Goal: Task Accomplishment & Management: Use online tool/utility

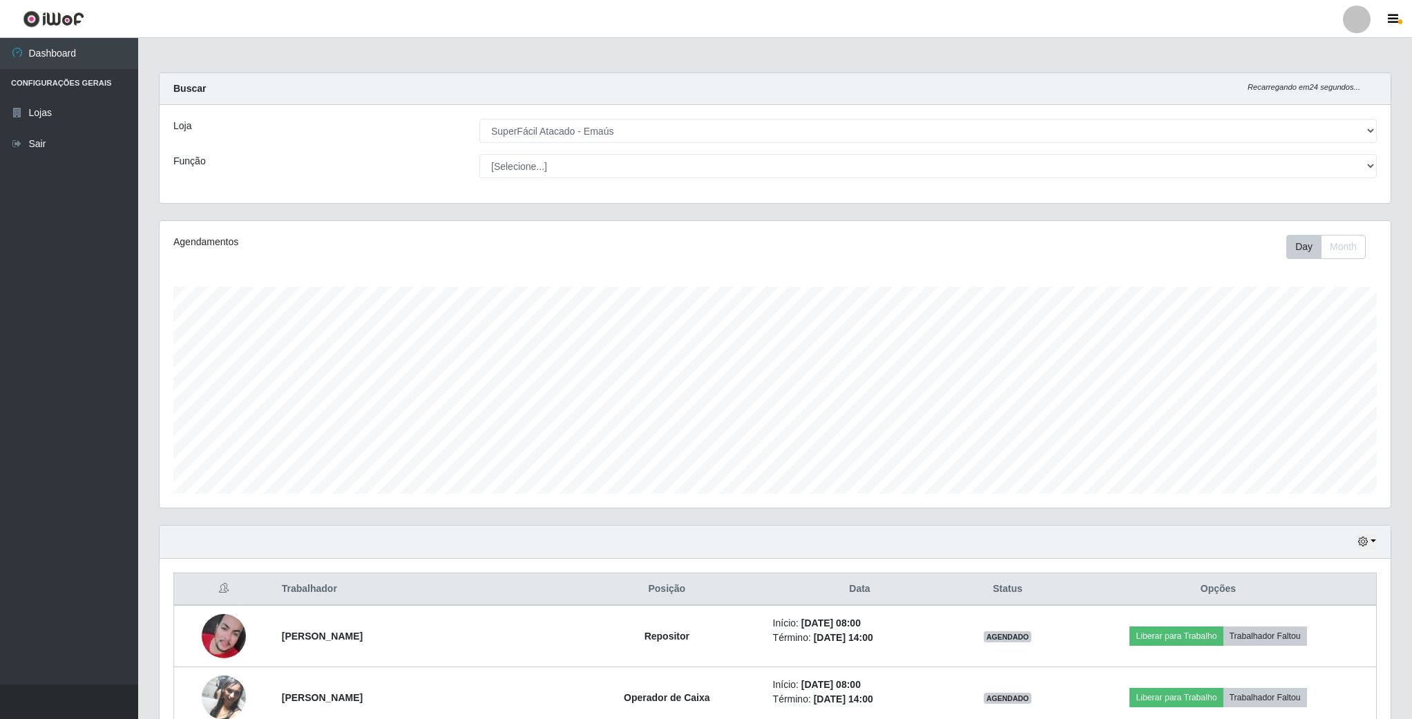
select select "407"
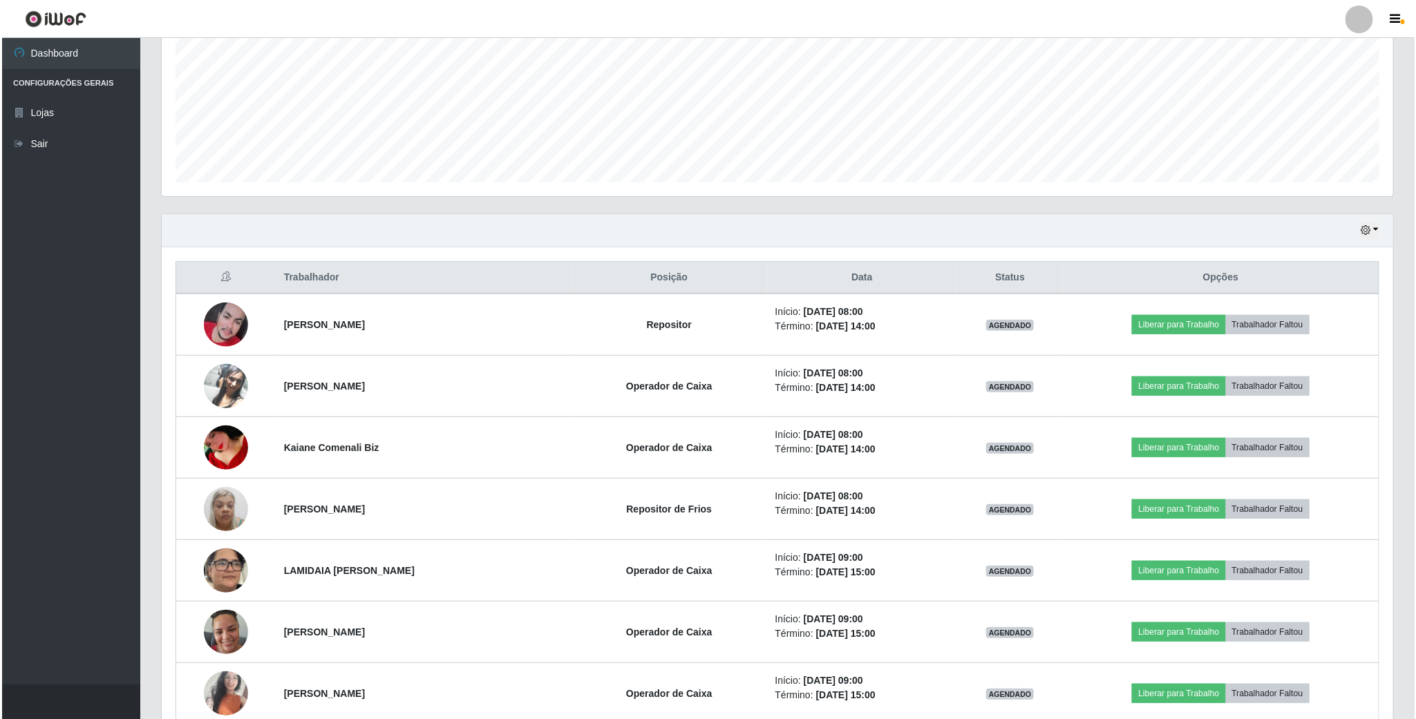
scroll to position [311, 0]
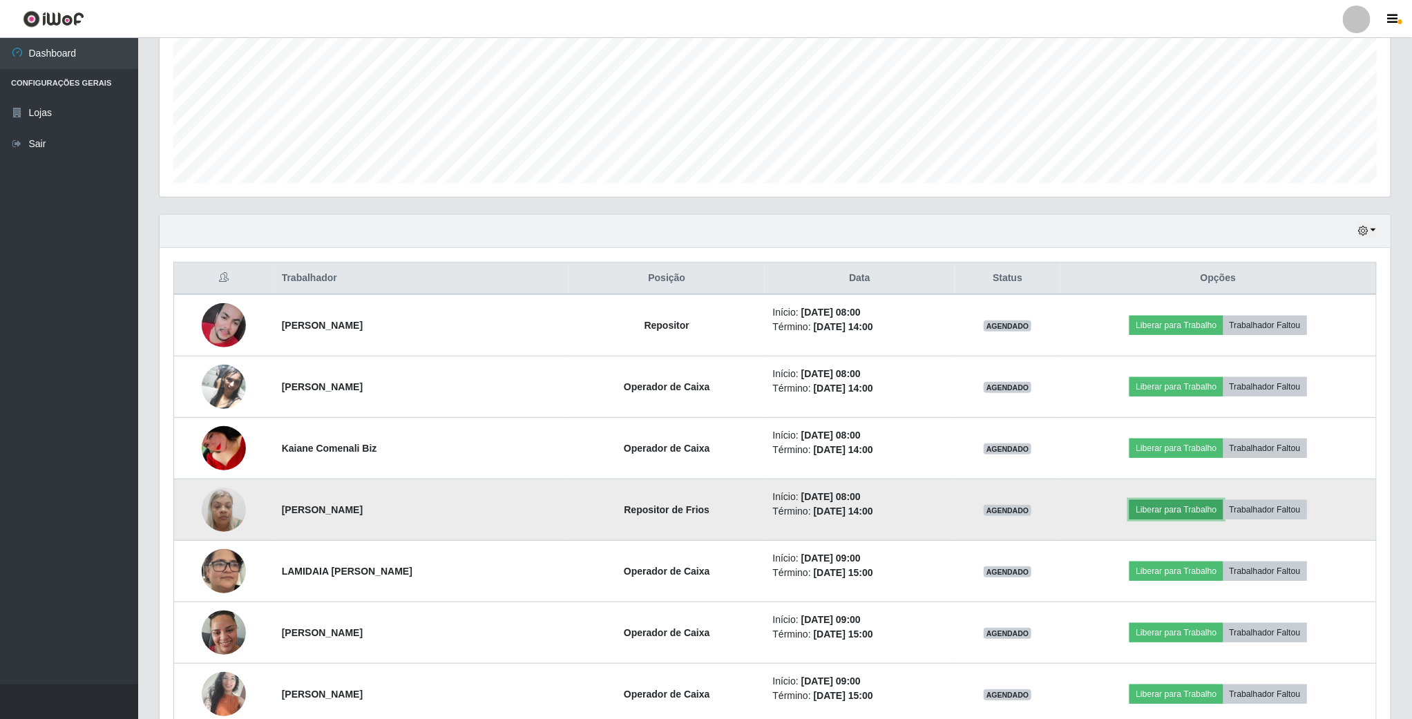
click at [1159, 512] on button "Liberar para Trabalho" at bounding box center [1176, 509] width 93 height 19
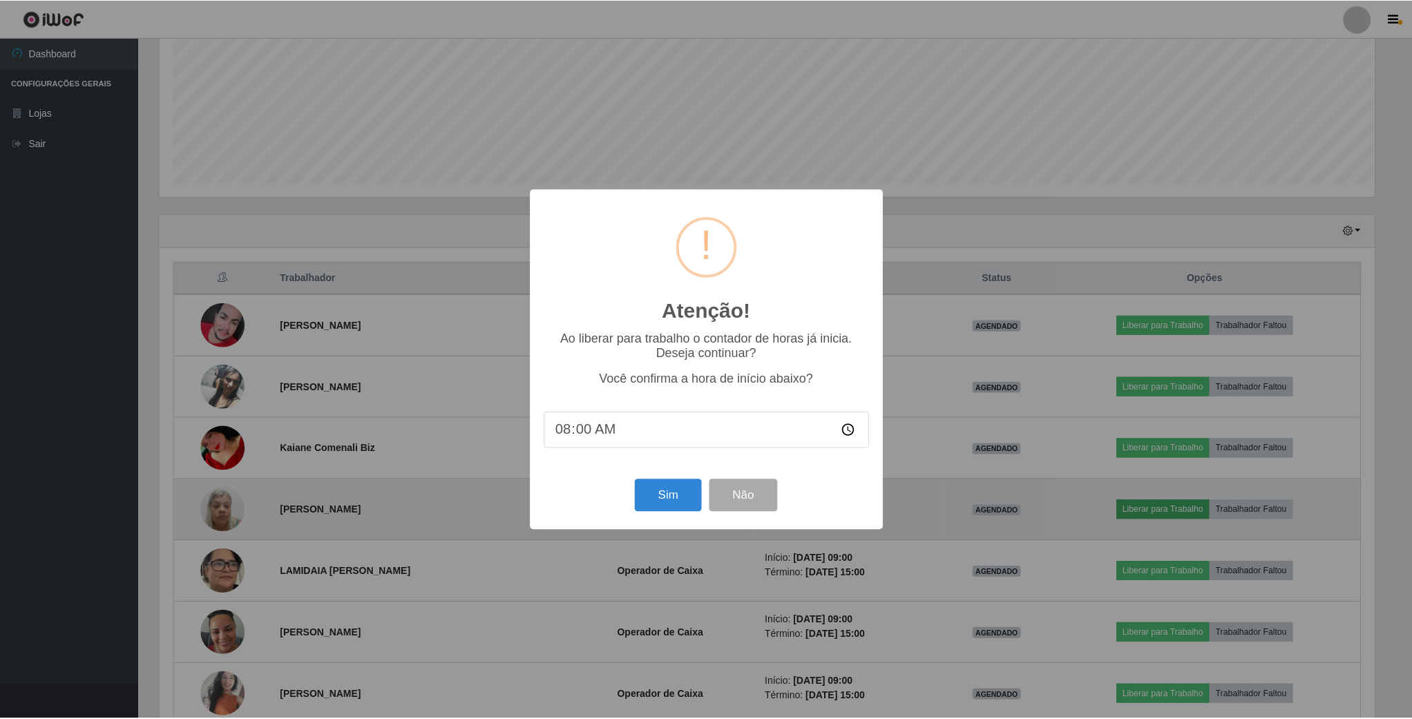
scroll to position [288, 1219]
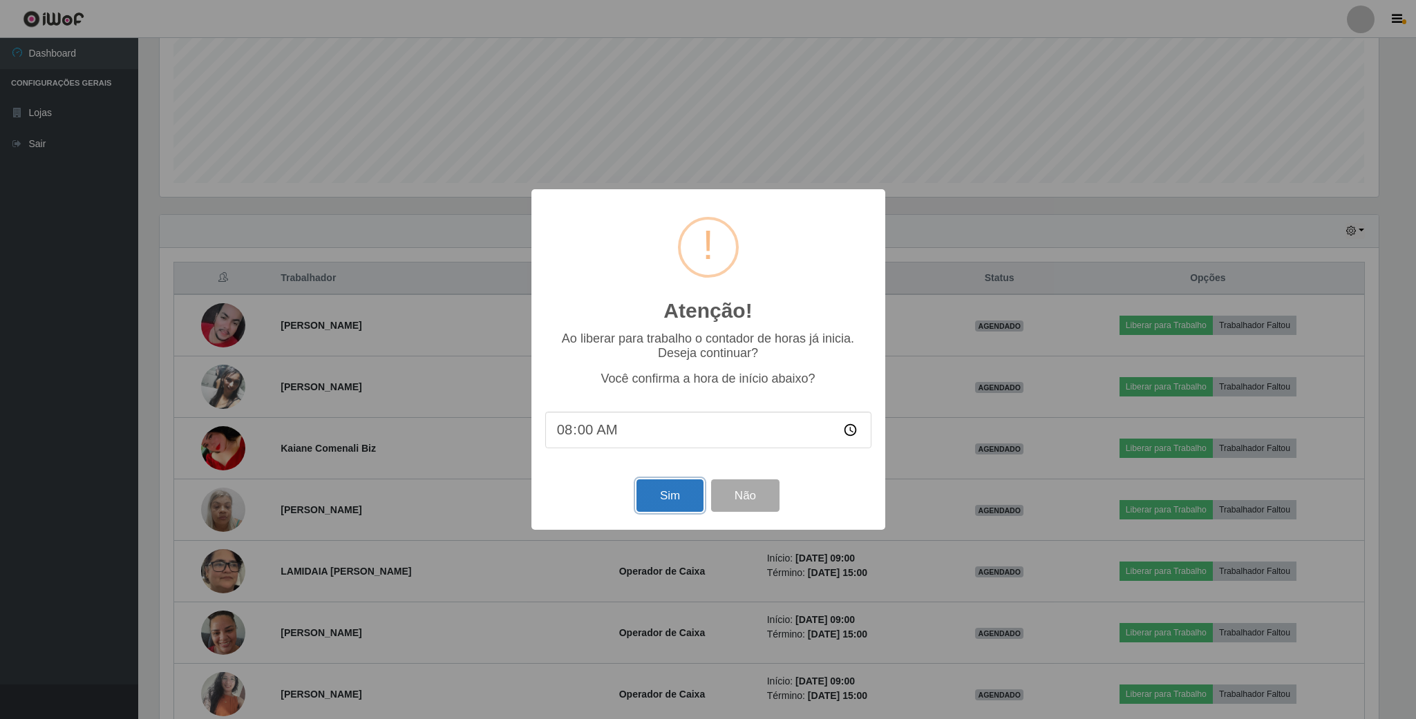
click at [656, 498] on button "Sim" at bounding box center [669, 495] width 67 height 32
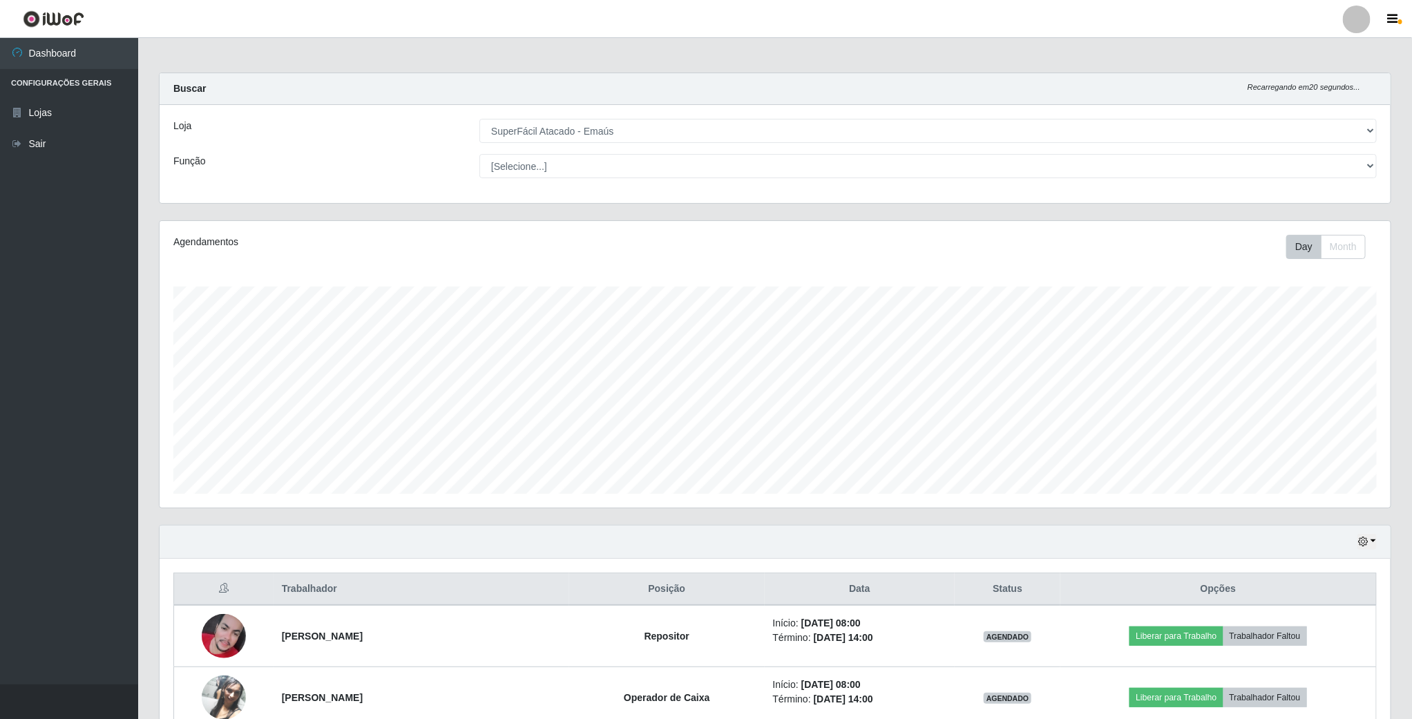
scroll to position [288, 1233]
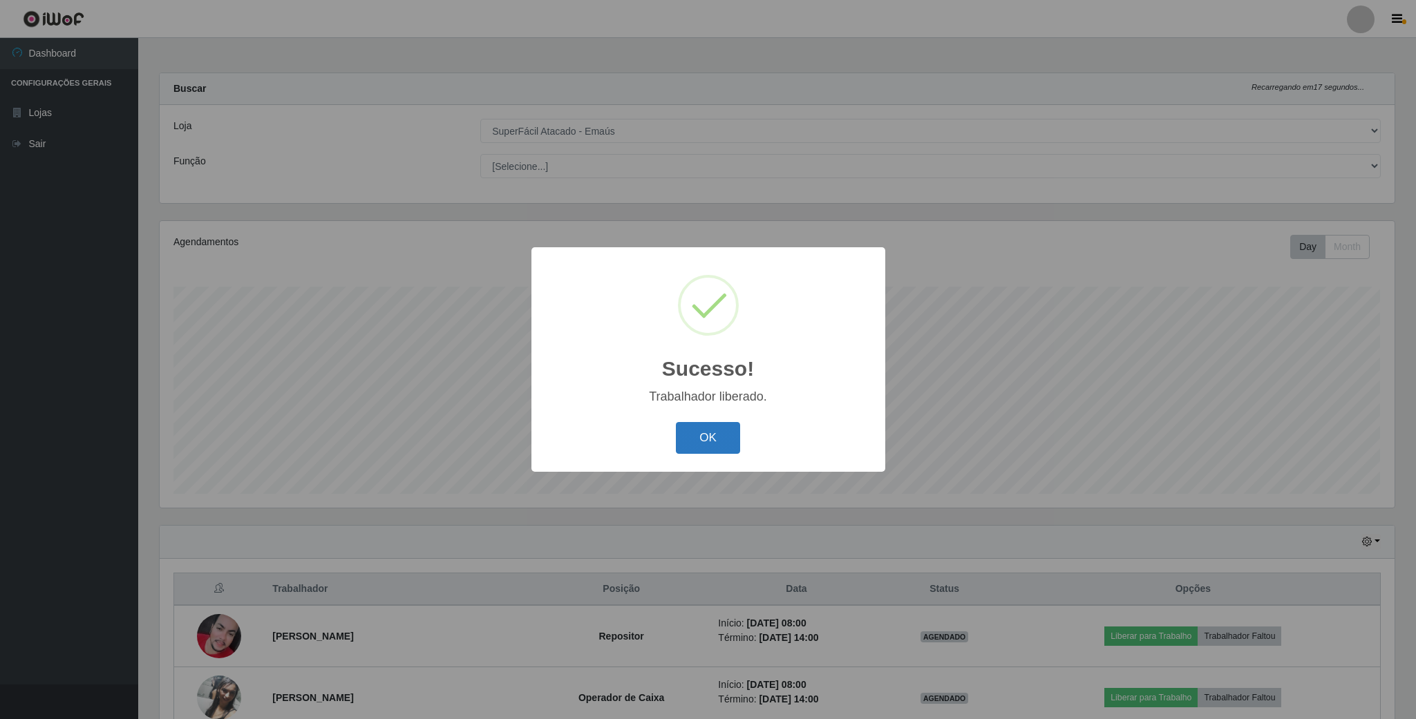
click at [701, 439] on button "OK" at bounding box center [708, 438] width 64 height 32
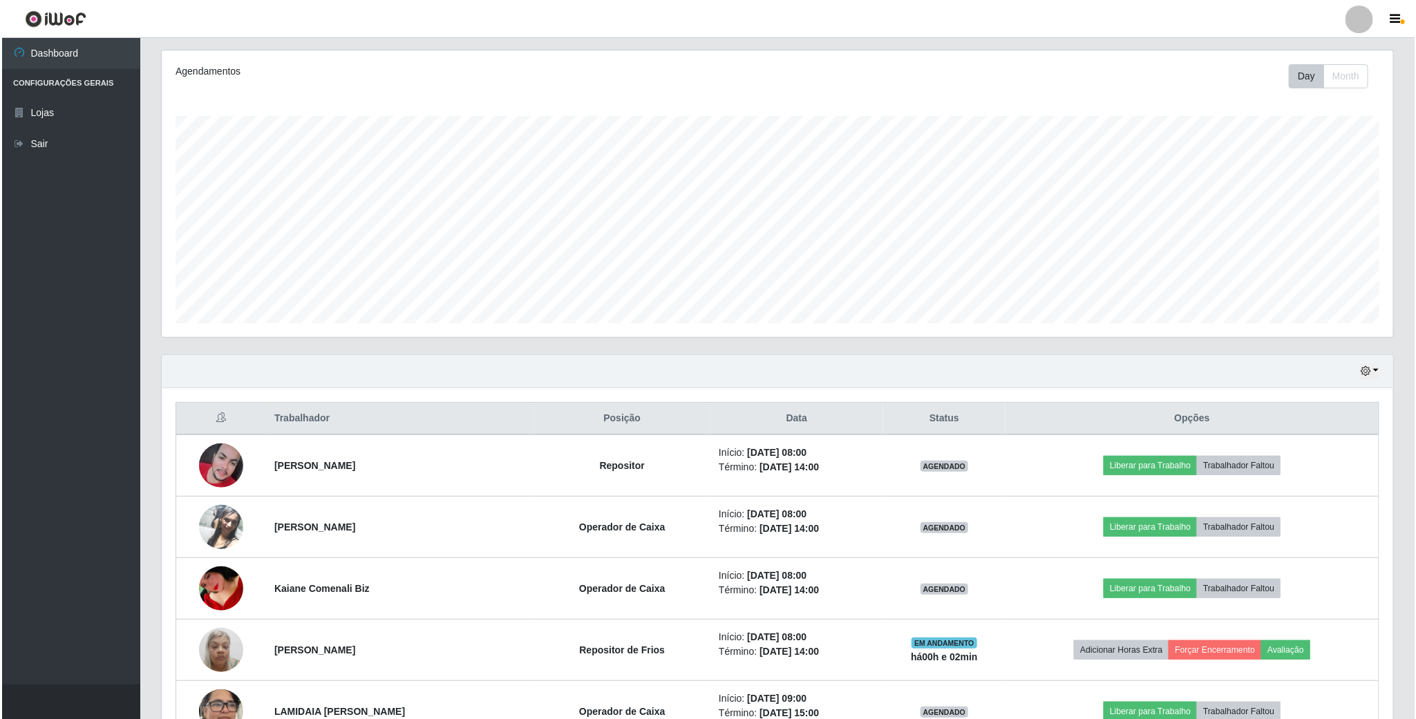
scroll to position [207, 0]
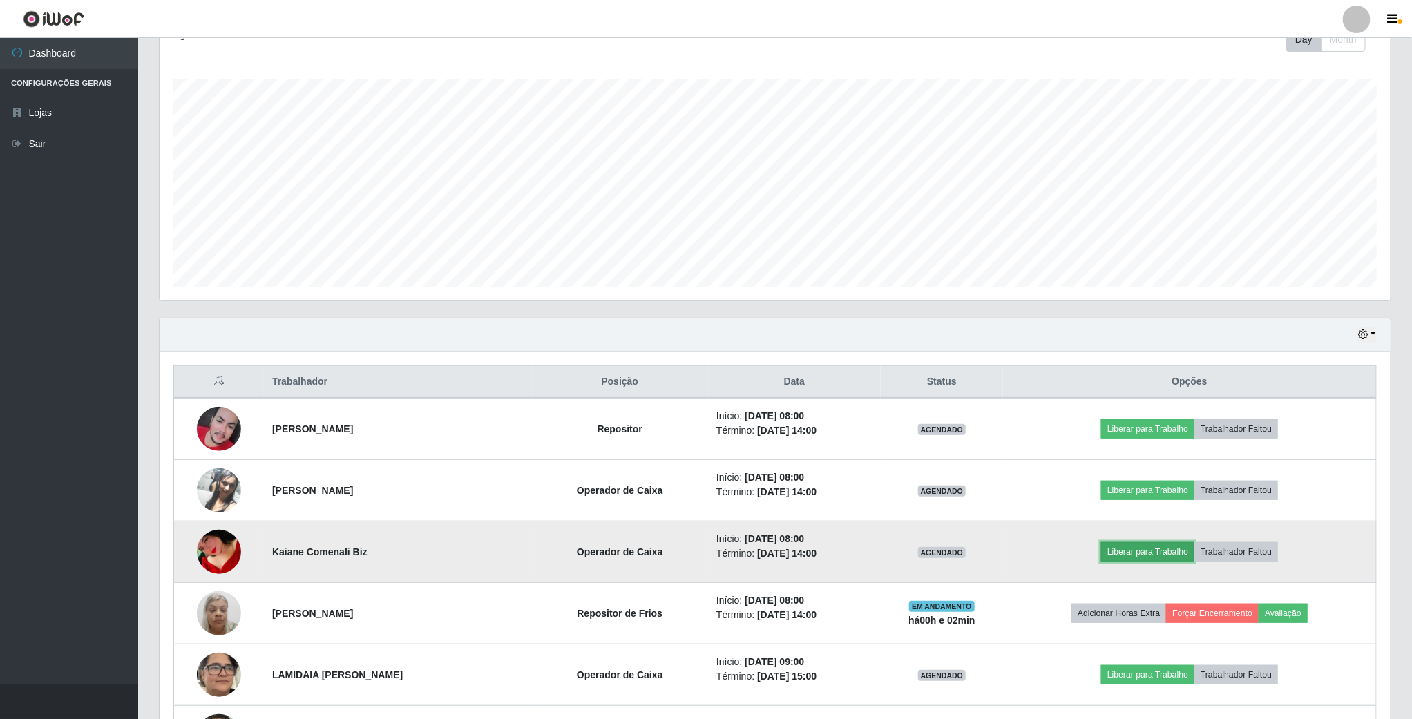
click at [1143, 555] on button "Liberar para Trabalho" at bounding box center [1147, 551] width 93 height 19
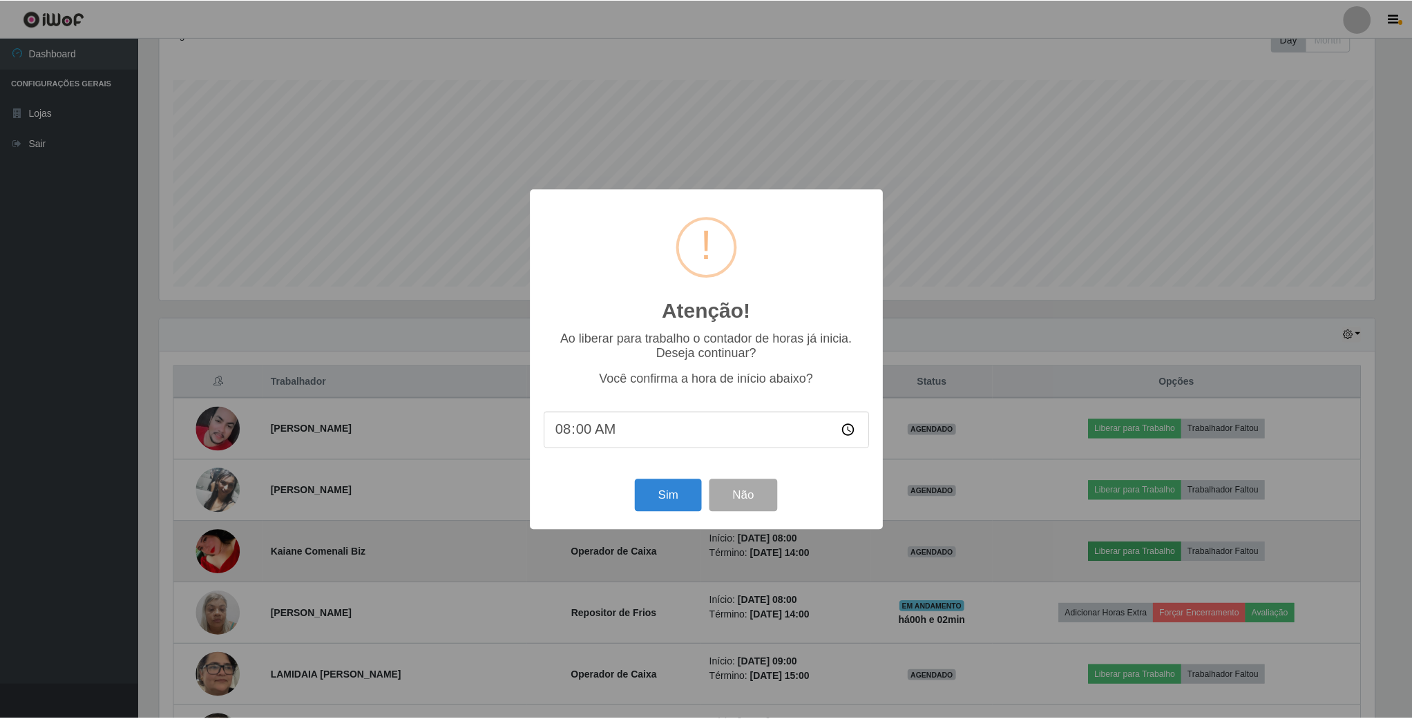
scroll to position [288, 1219]
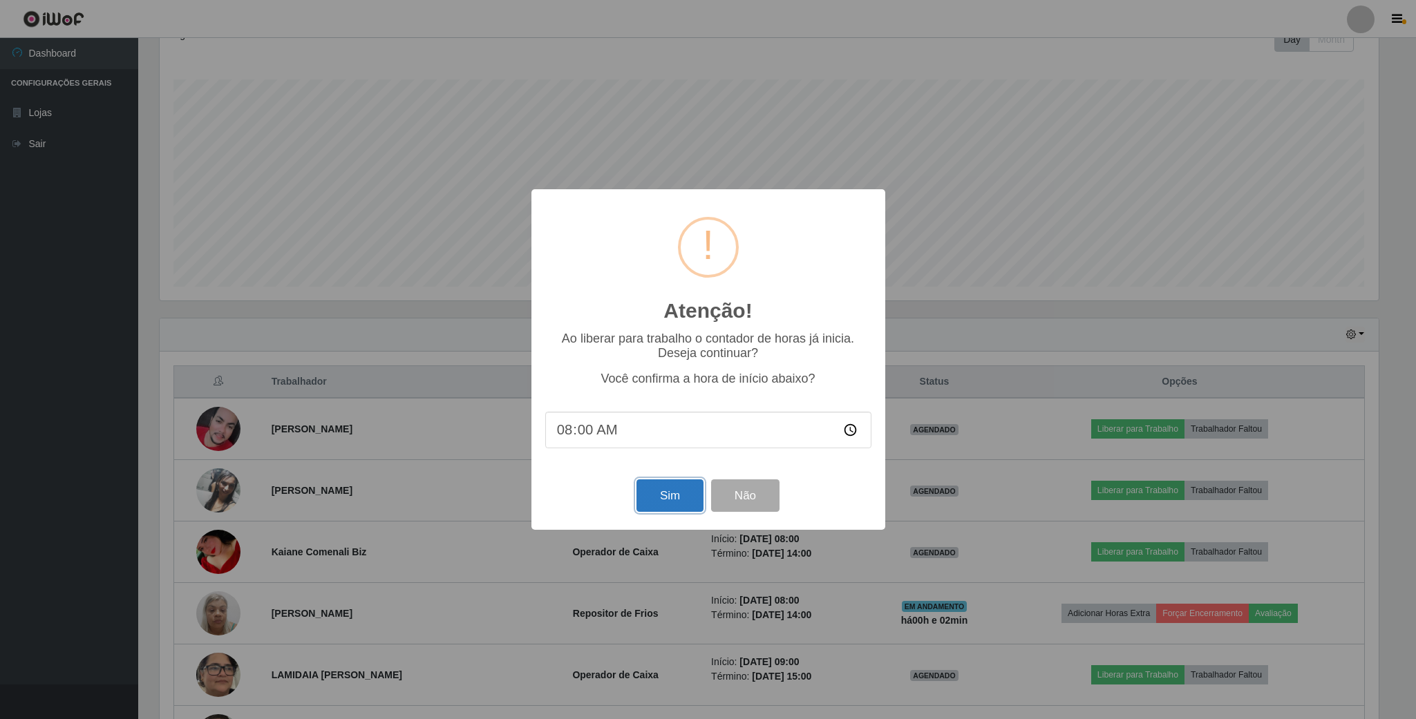
click at [658, 497] on button "Sim" at bounding box center [669, 495] width 67 height 32
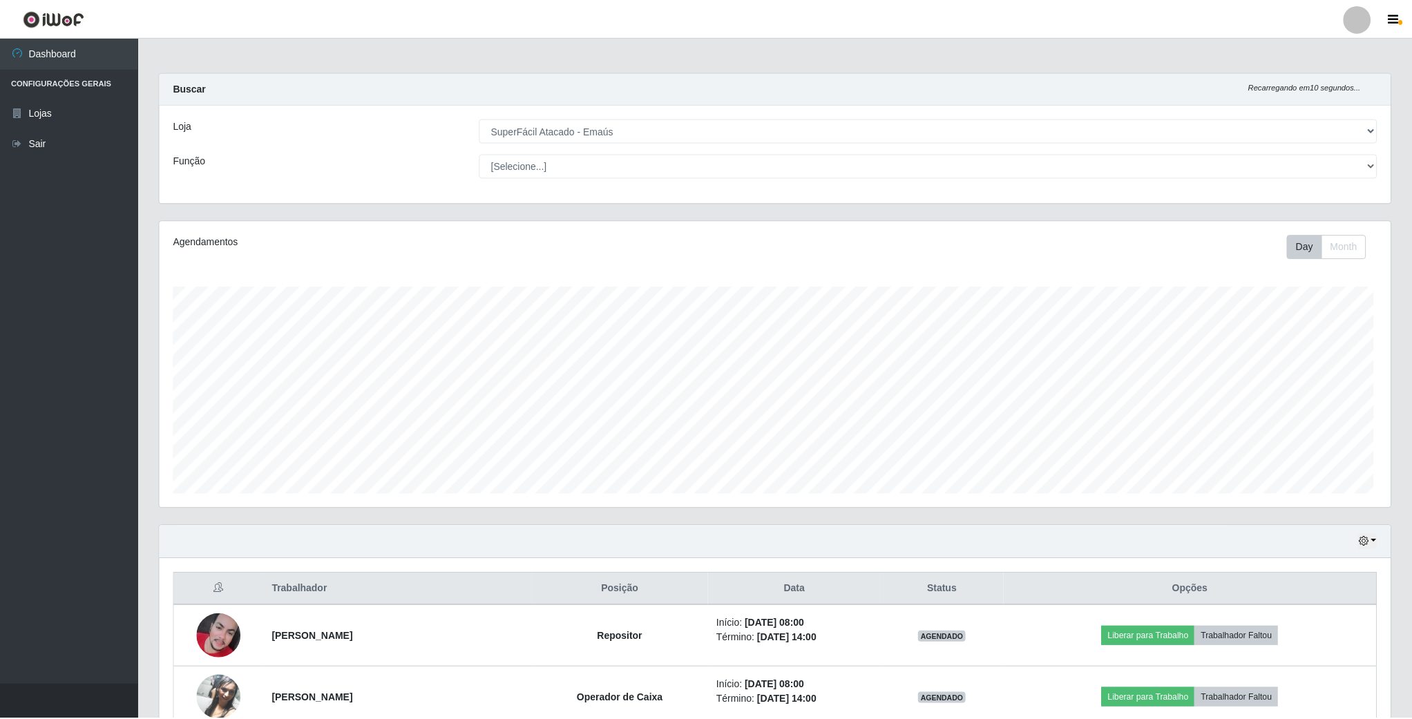
scroll to position [288, 1233]
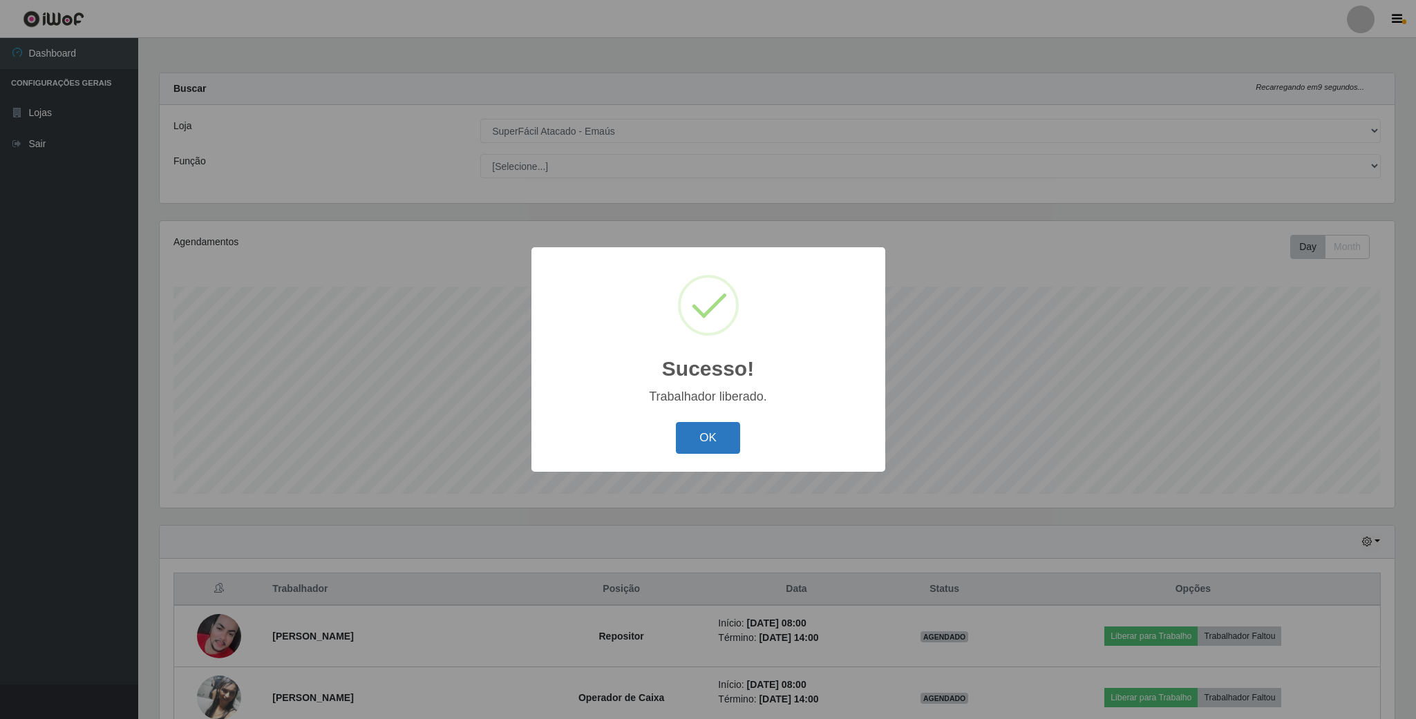
click at [701, 435] on button "OK" at bounding box center [708, 438] width 64 height 32
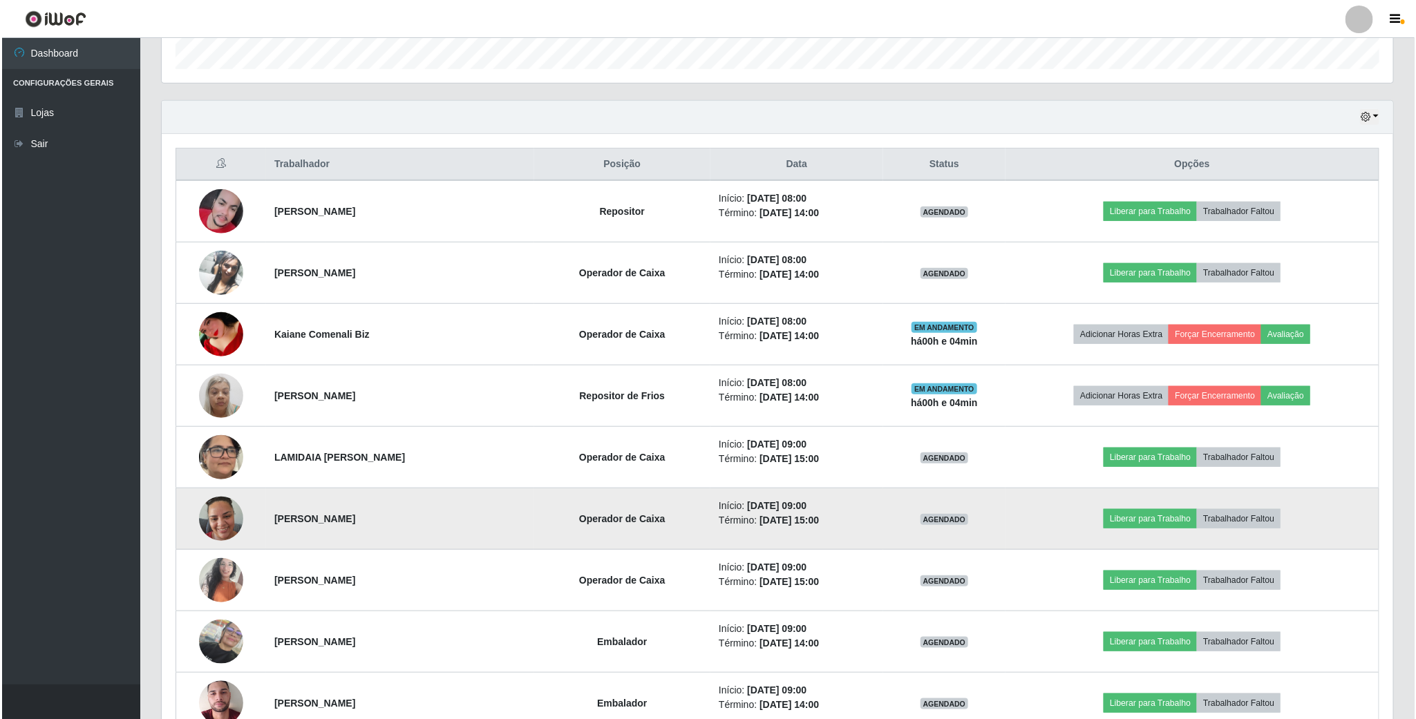
scroll to position [518, 0]
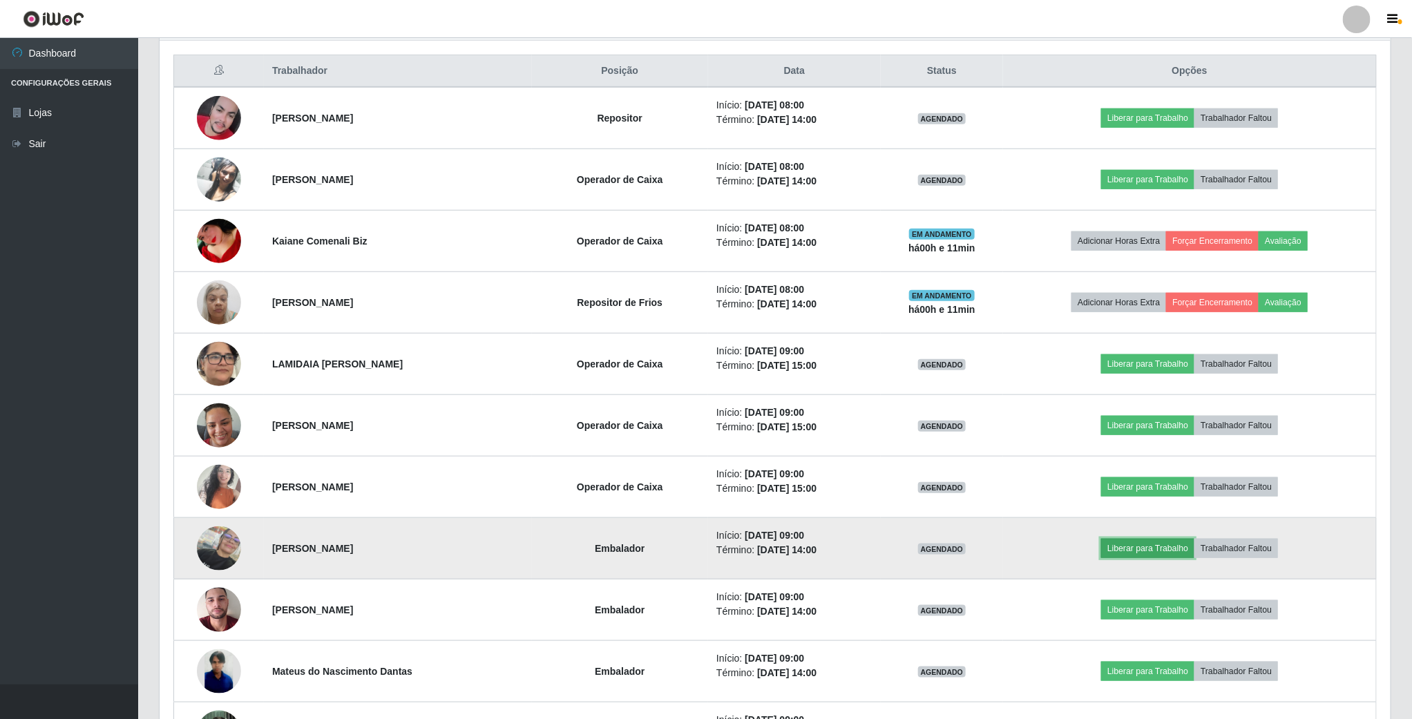
click at [1178, 556] on button "Liberar para Trabalho" at bounding box center [1147, 548] width 93 height 19
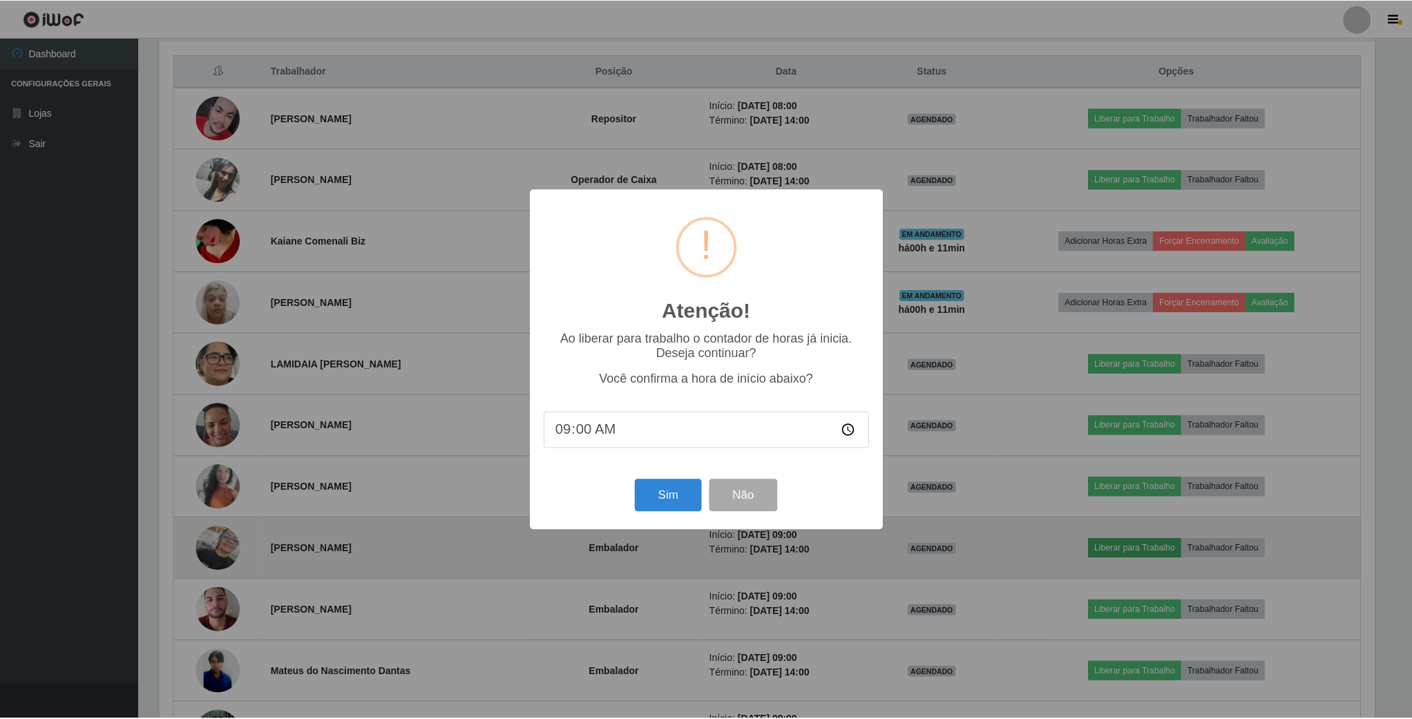
scroll to position [288, 1219]
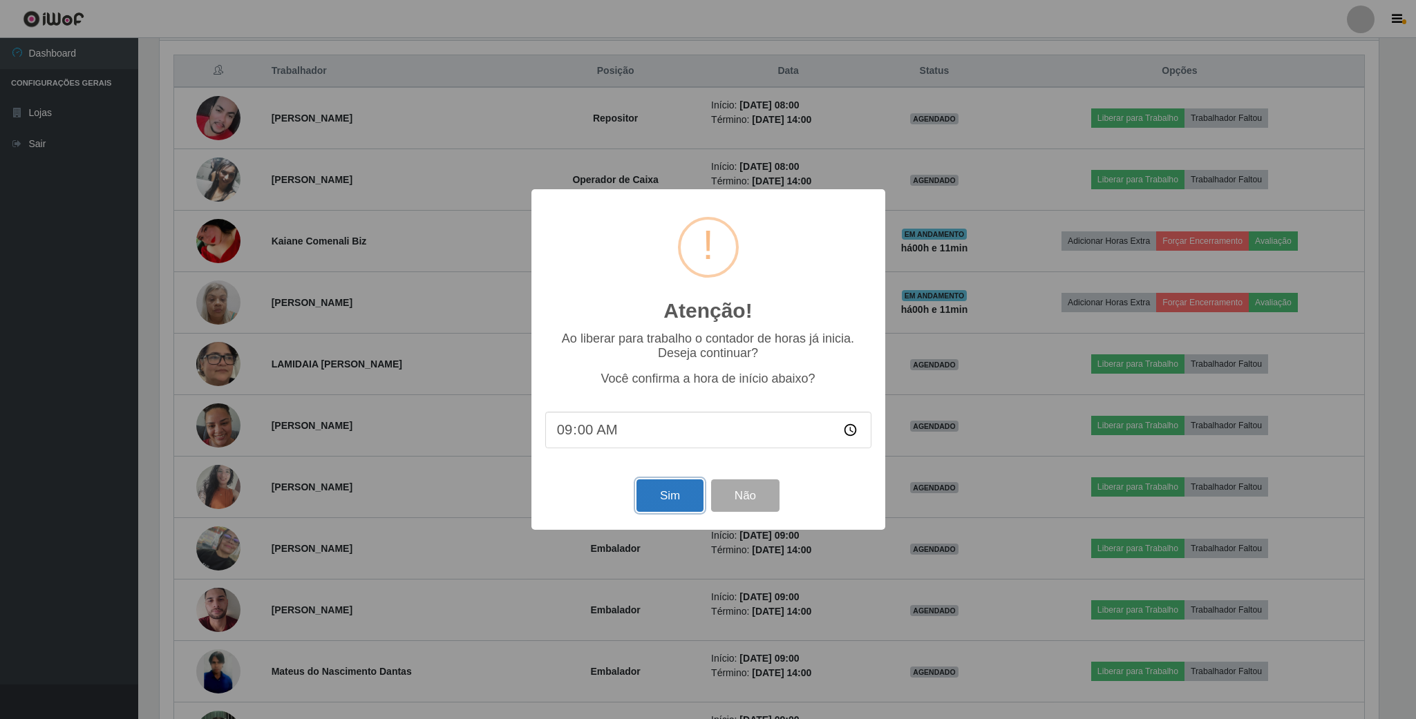
click at [657, 502] on button "Sim" at bounding box center [669, 495] width 67 height 32
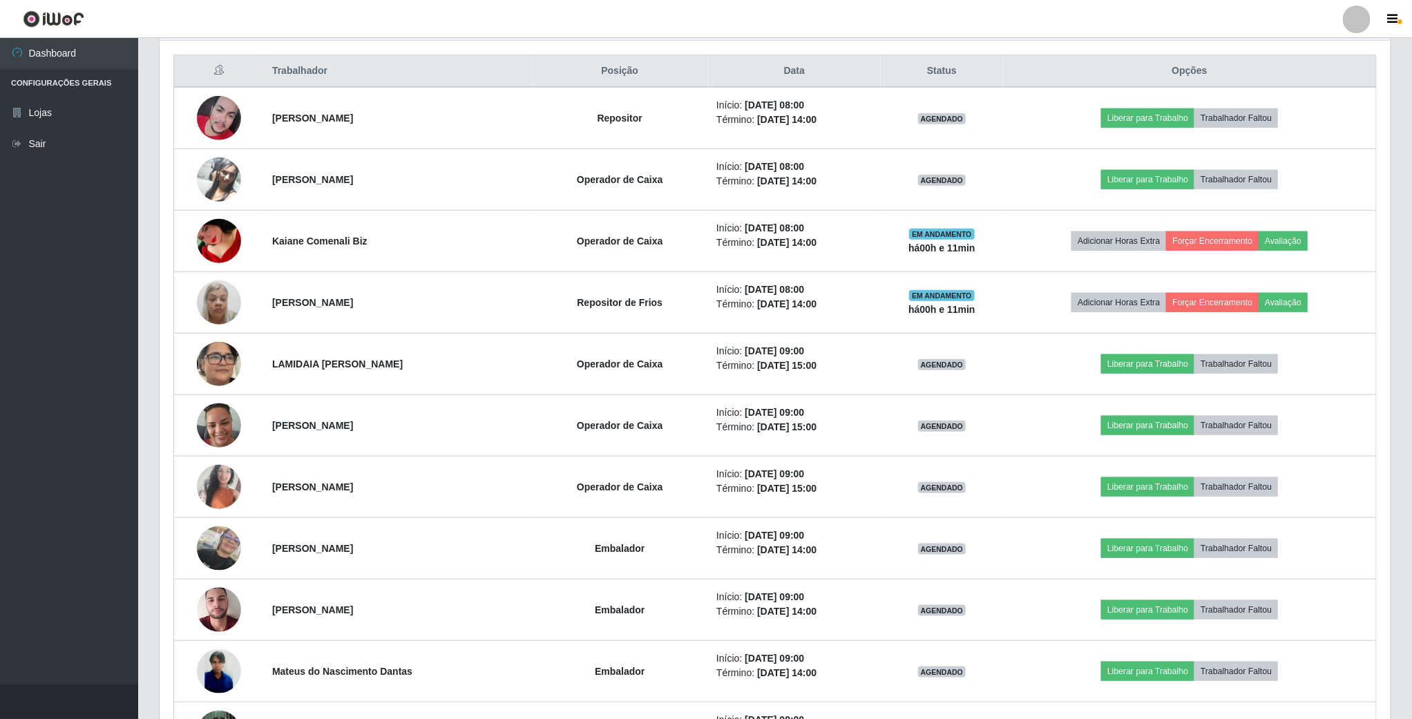
scroll to position [288, 1233]
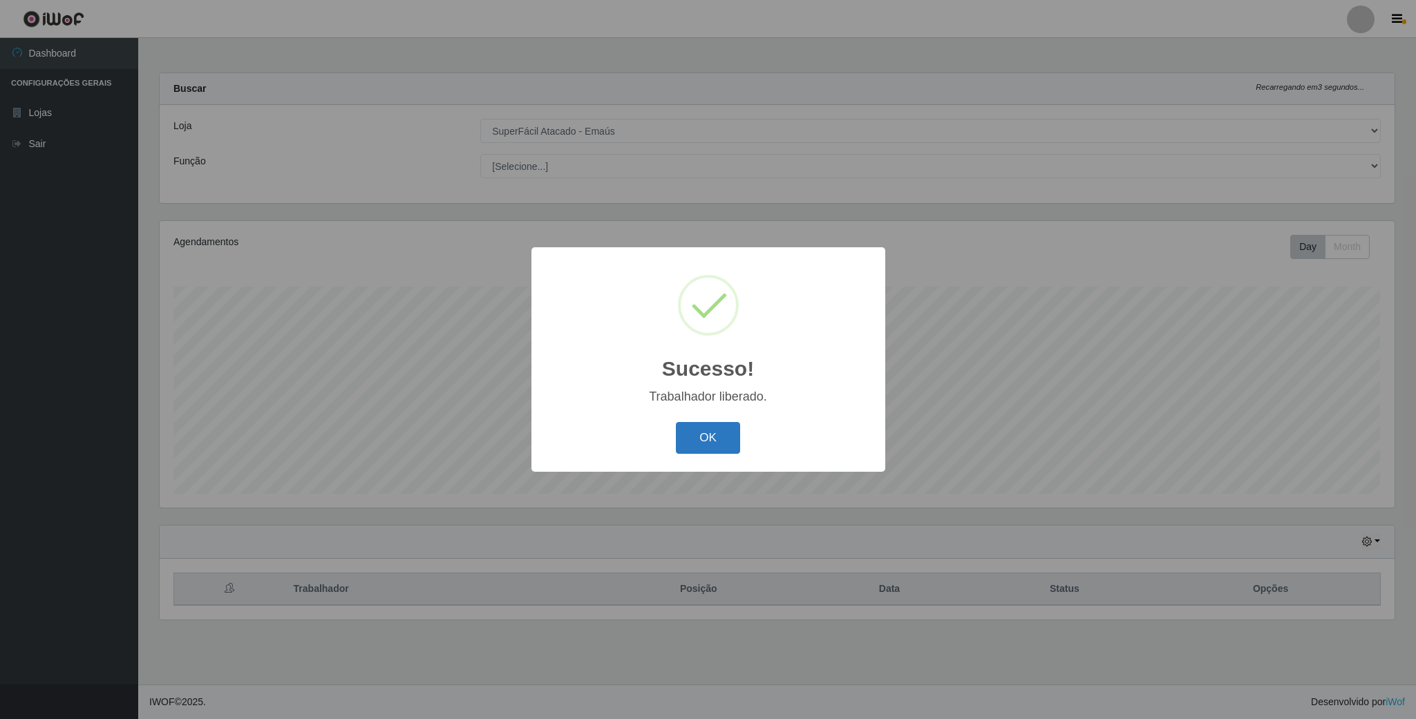
click at [725, 430] on button "OK" at bounding box center [708, 438] width 64 height 32
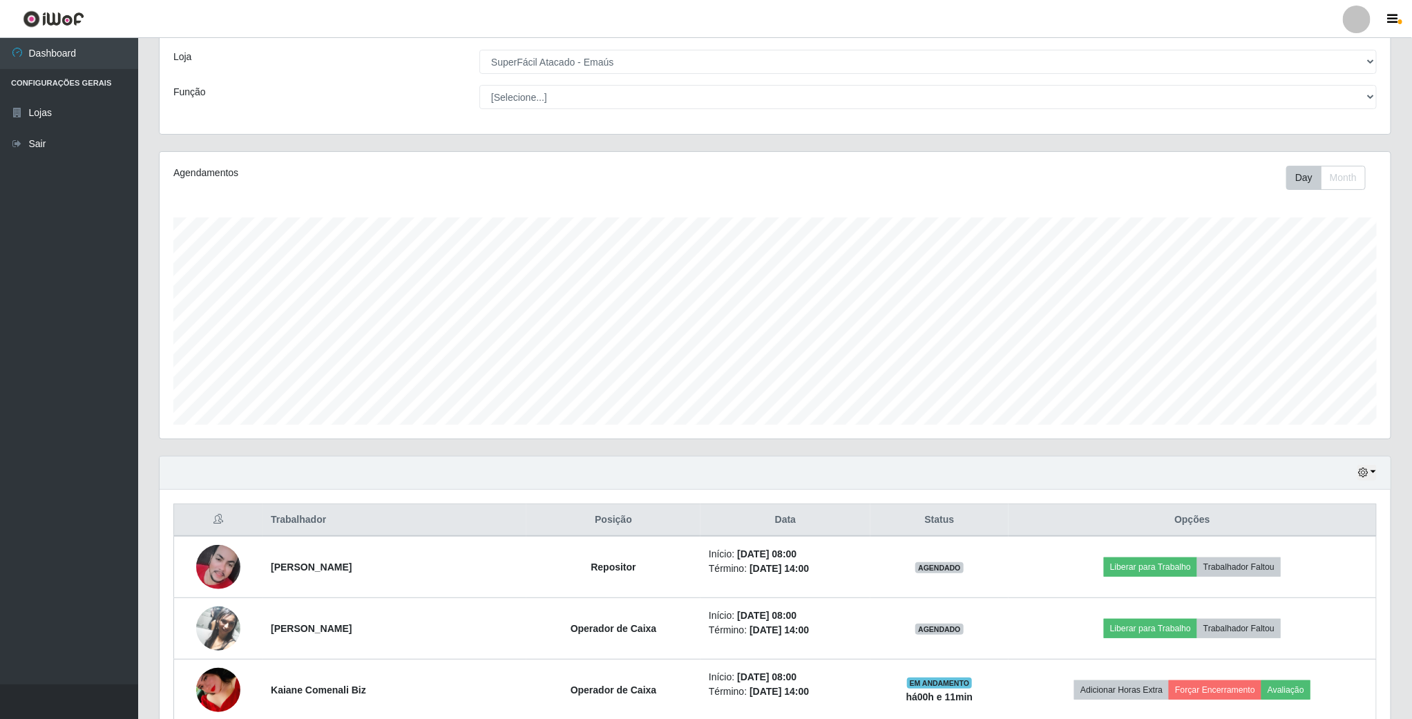
scroll to position [207, 0]
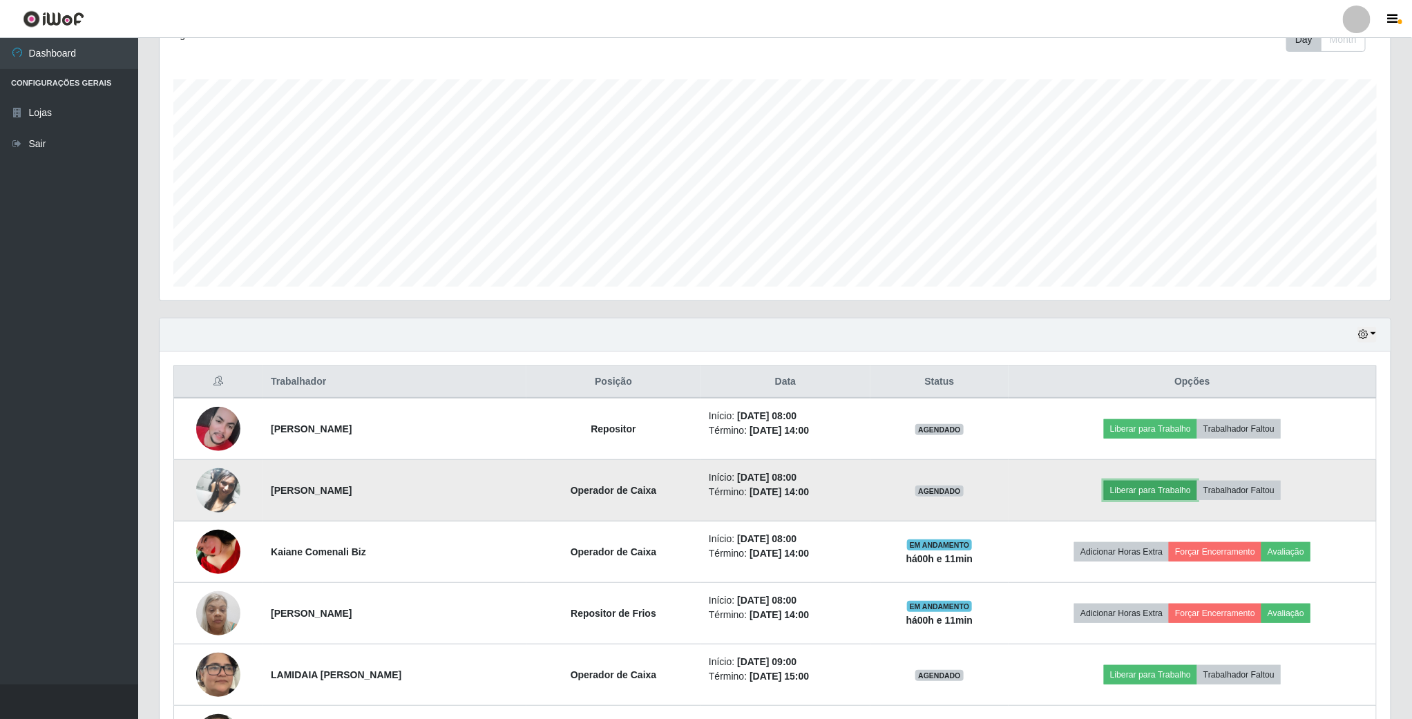
click at [1155, 493] on button "Liberar para Trabalho" at bounding box center [1150, 490] width 93 height 19
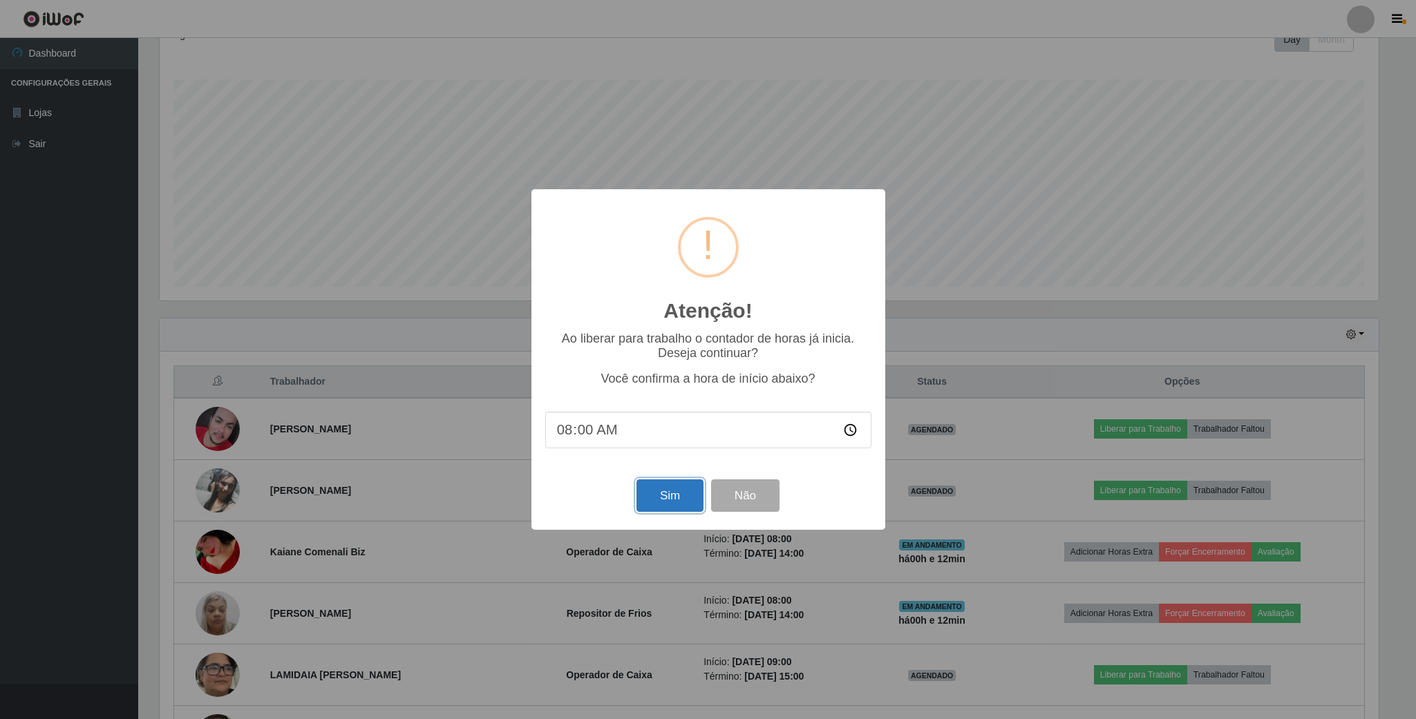
click at [662, 496] on button "Sim" at bounding box center [669, 495] width 67 height 32
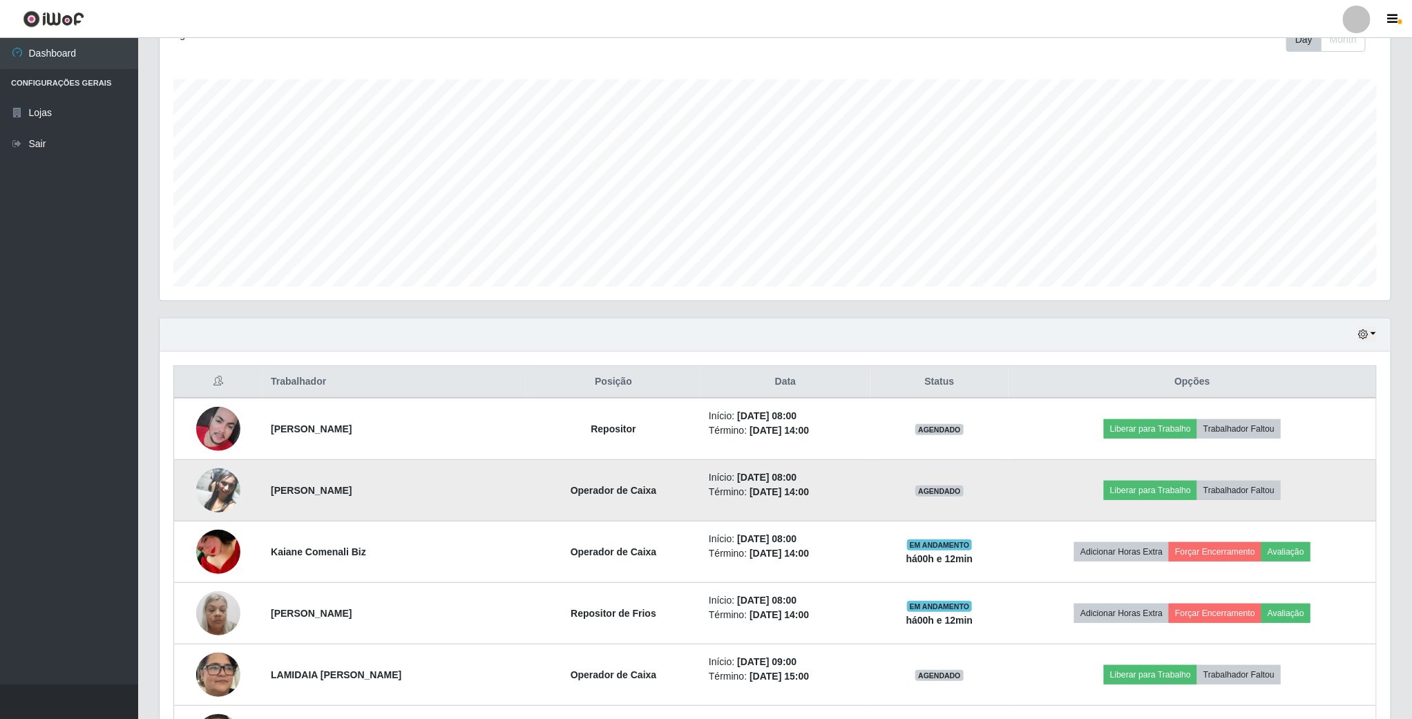
scroll to position [288, 1233]
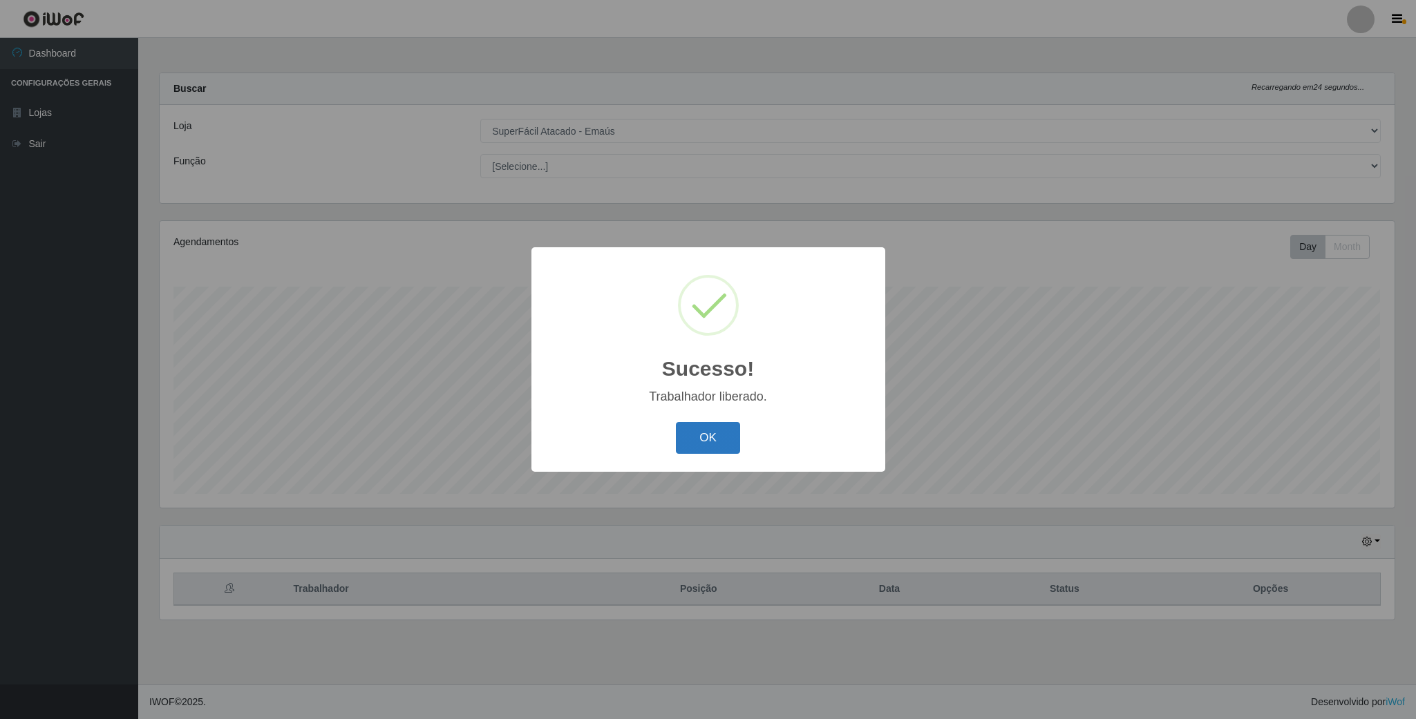
click at [692, 438] on button "OK" at bounding box center [708, 438] width 64 height 32
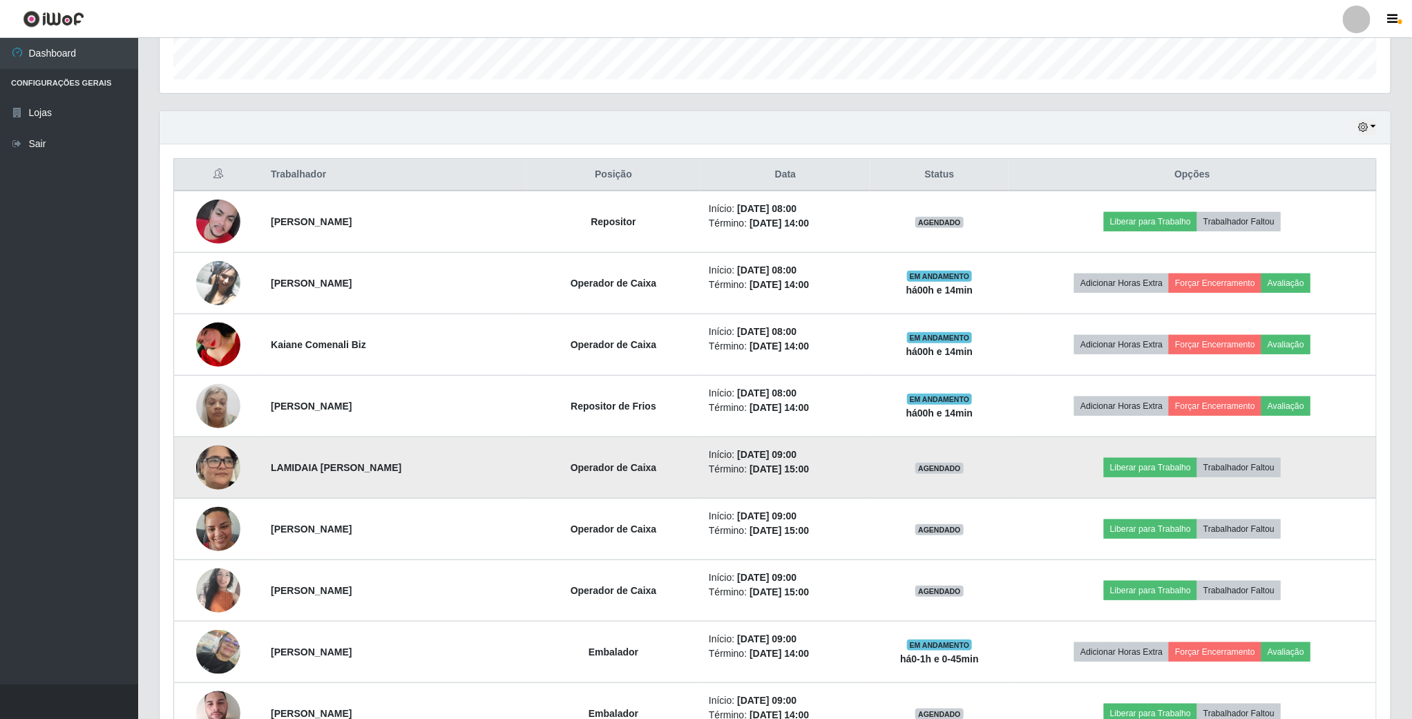
scroll to position [518, 0]
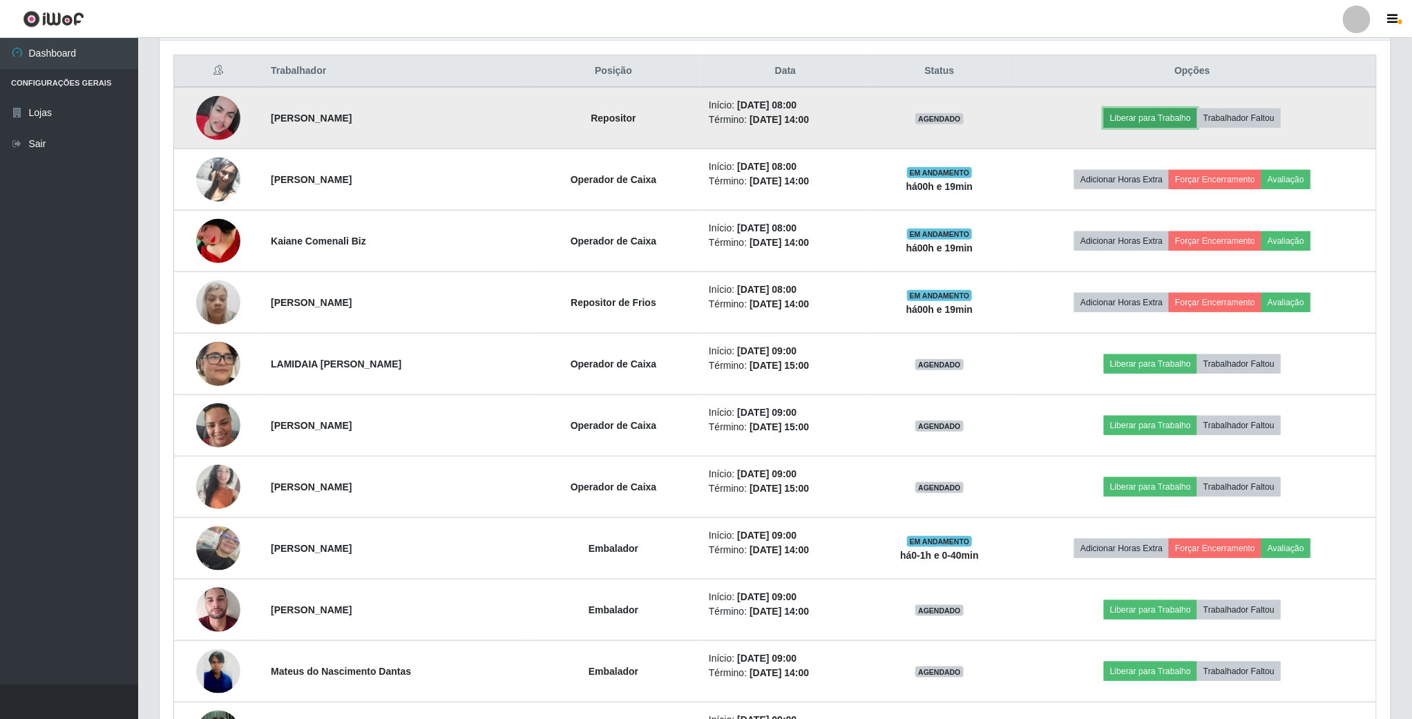
click at [1141, 124] on button "Liberar para Trabalho" at bounding box center [1150, 117] width 93 height 19
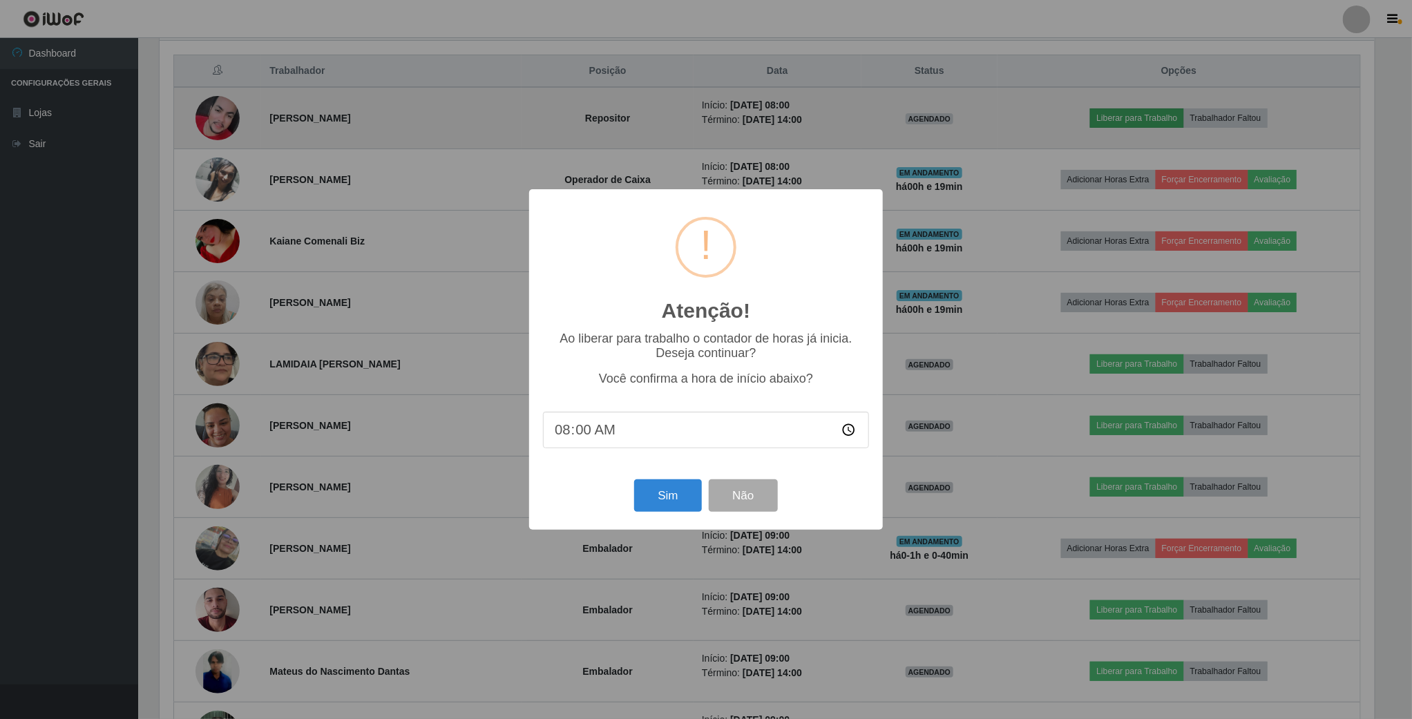
scroll to position [288, 1219]
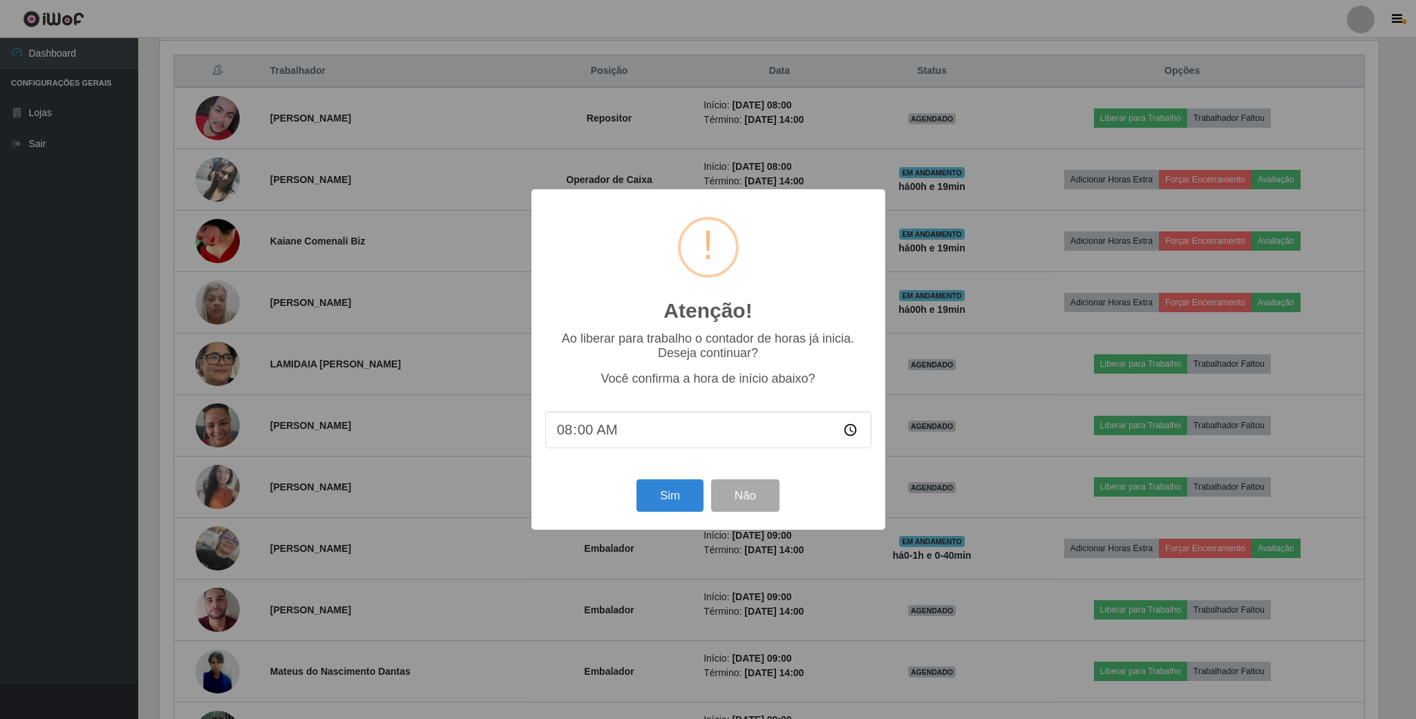
click at [848, 429] on input "08:00" at bounding box center [708, 430] width 326 height 37
type input "08:14"
click at [678, 493] on button "Sim" at bounding box center [669, 495] width 67 height 32
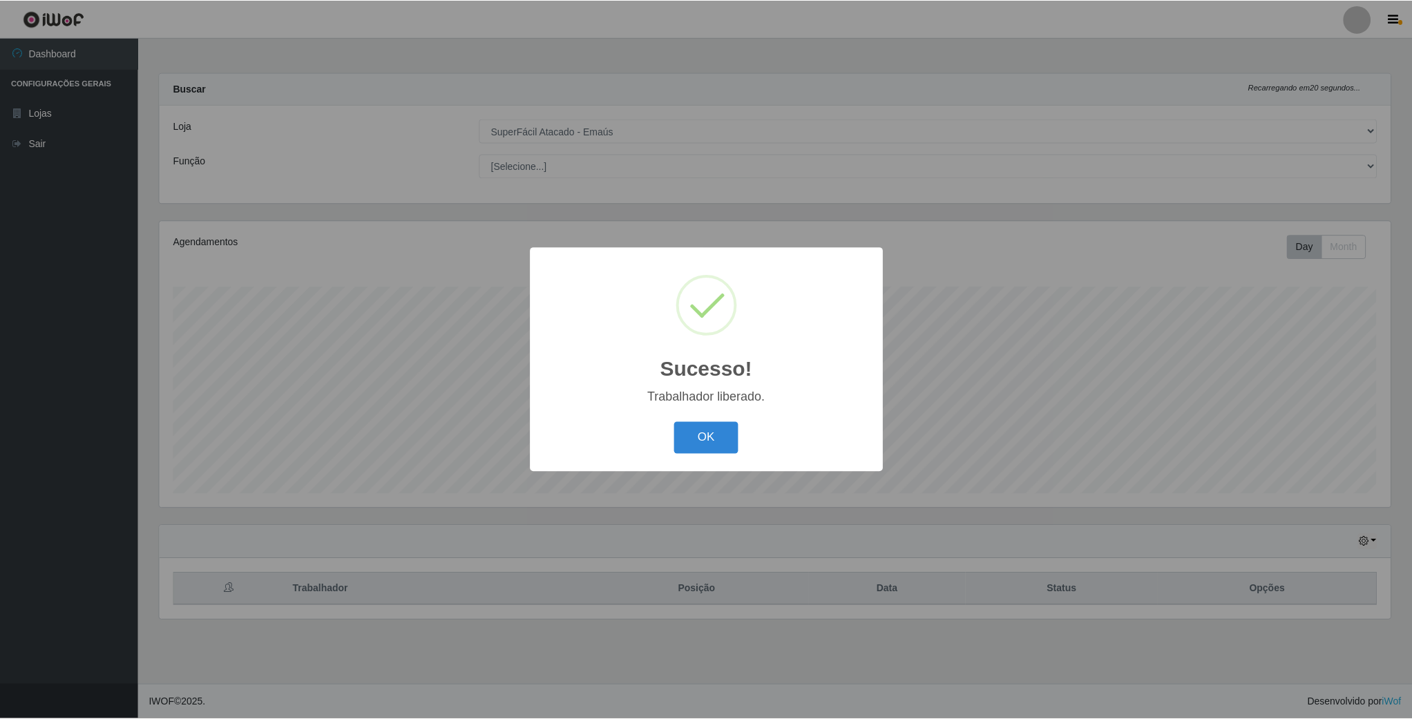
scroll to position [288, 1233]
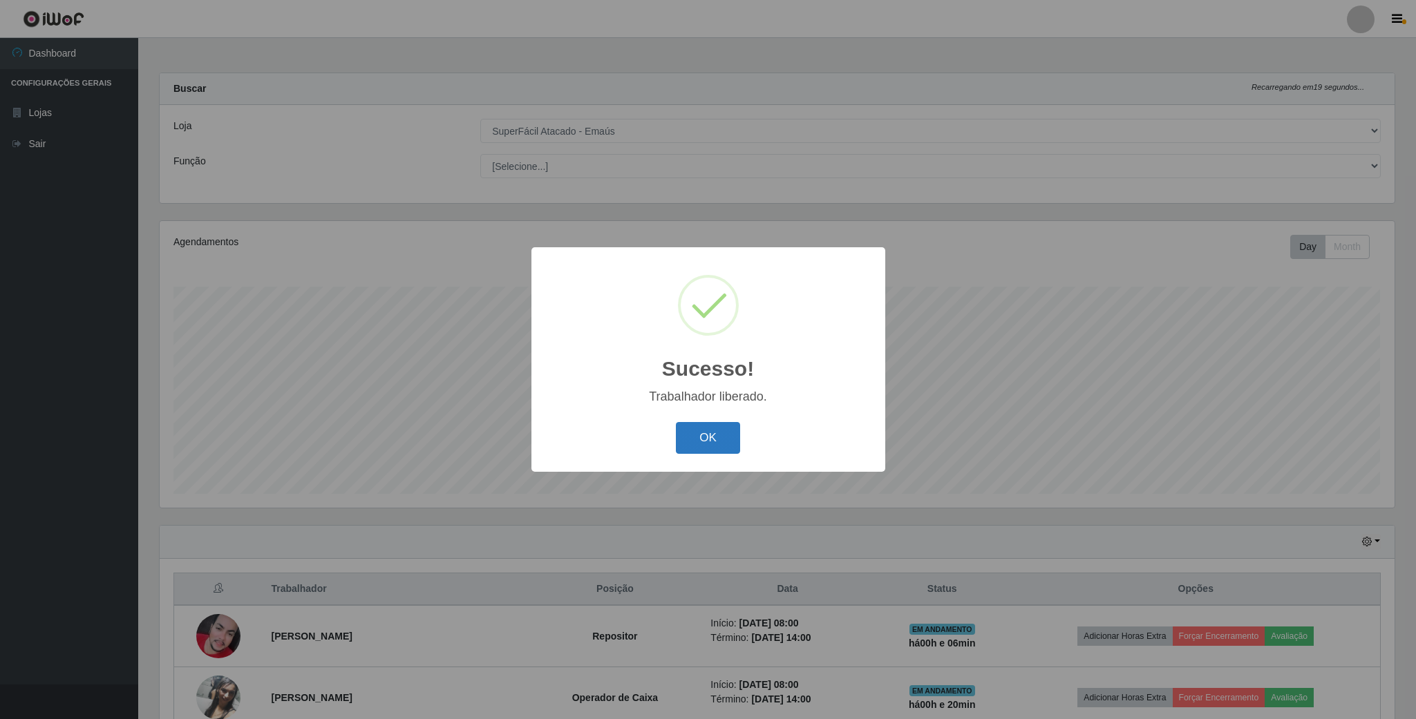
click at [693, 432] on button "OK" at bounding box center [708, 438] width 64 height 32
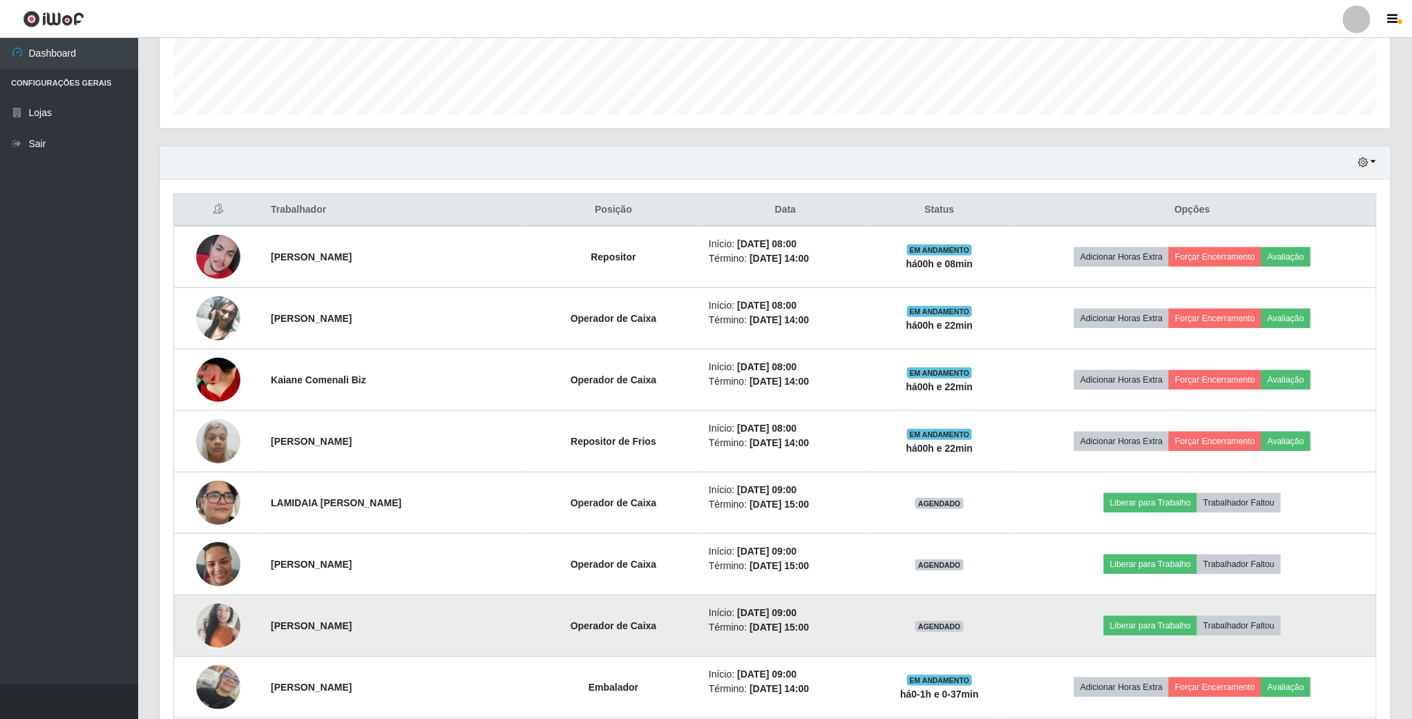
scroll to position [518, 0]
